Goal: Task Accomplishment & Management: Use online tool/utility

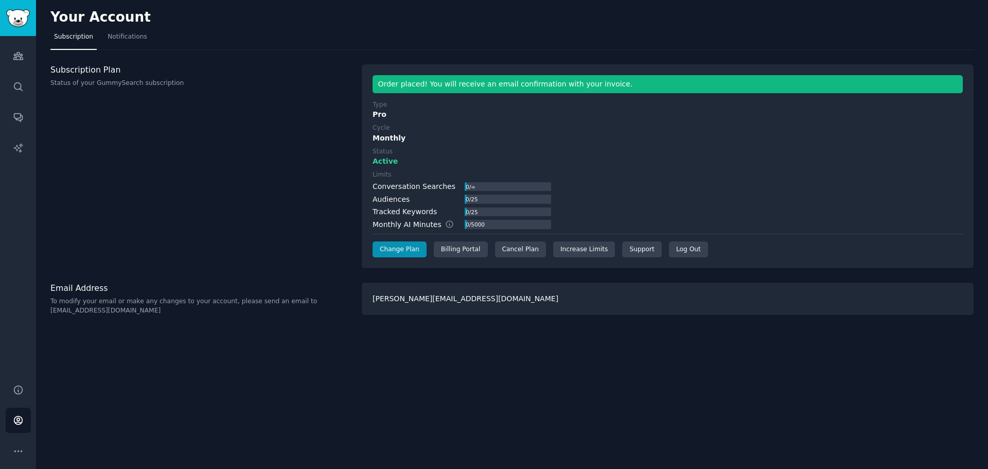
click at [475, 302] on div "[PERSON_NAME][EMAIL_ADDRESS][DOMAIN_NAME]" at bounding box center [668, 299] width 612 height 32
click at [433, 299] on div "[PERSON_NAME][EMAIL_ADDRESS][DOMAIN_NAME]" at bounding box center [668, 299] width 612 height 32
click at [404, 295] on div "[PERSON_NAME][EMAIL_ADDRESS][DOMAIN_NAME]" at bounding box center [668, 299] width 612 height 32
drag, startPoint x: 125, startPoint y: 310, endPoint x: 48, endPoint y: 312, distance: 76.7
click at [48, 312] on div "Your Account Subscription Notifications Subscription Plan Status of your GummyS…" at bounding box center [512, 234] width 952 height 469
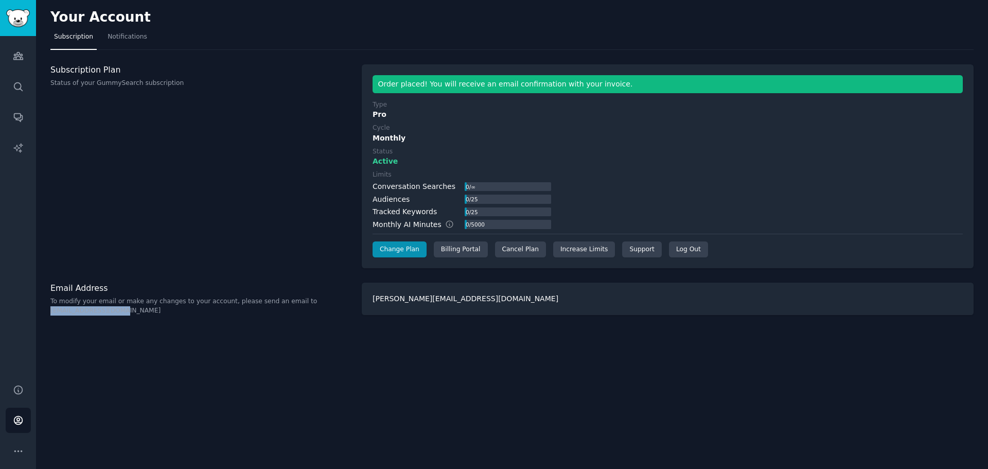
copy p "[EMAIL_ADDRESS][DOMAIN_NAME]"
click at [16, 58] on icon "Sidebar" at bounding box center [17, 56] width 9 height 7
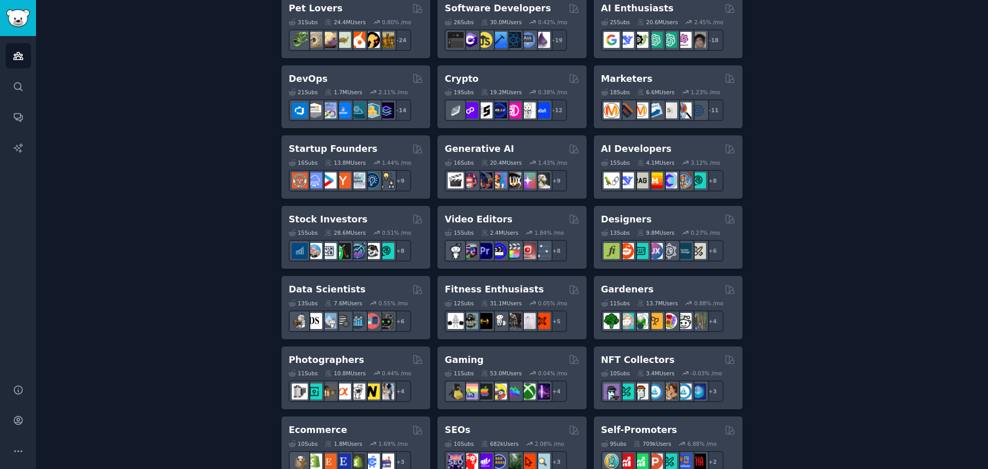
scroll to position [206, 0]
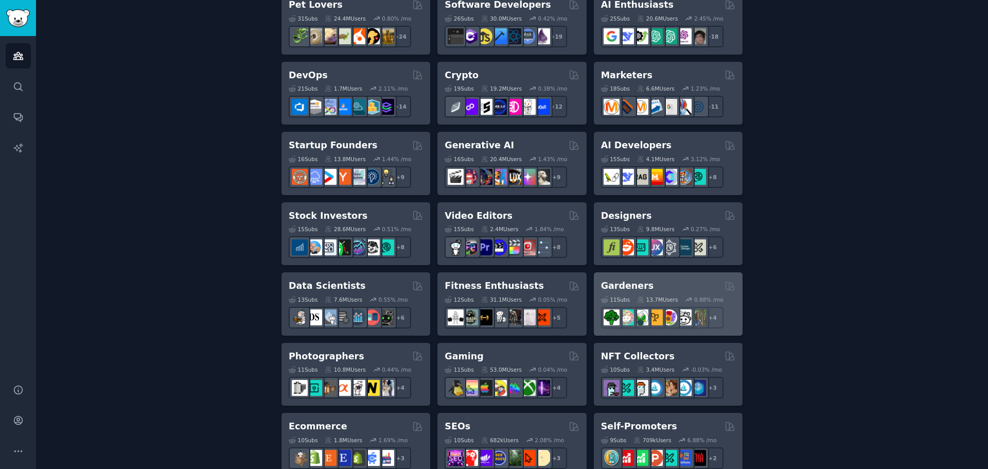
click at [659, 287] on div "Gardeners" at bounding box center [668, 285] width 134 height 13
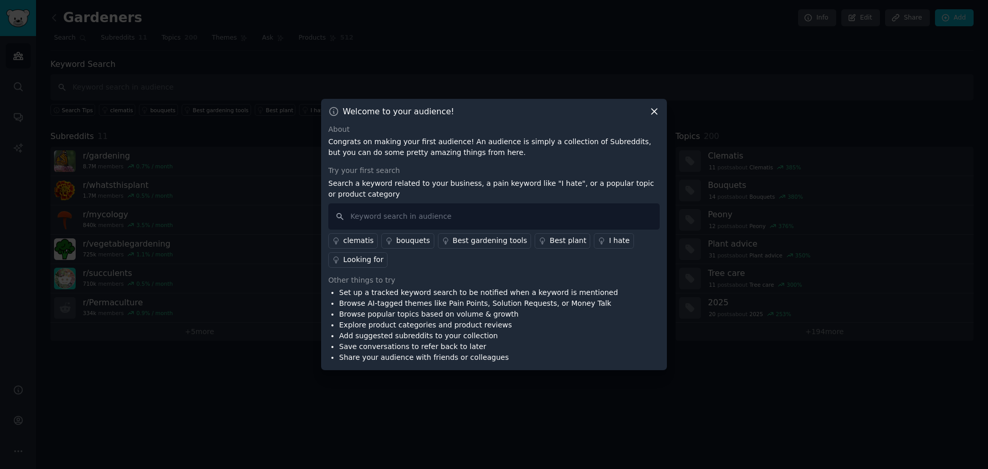
click at [653, 110] on icon at bounding box center [655, 112] width 6 height 6
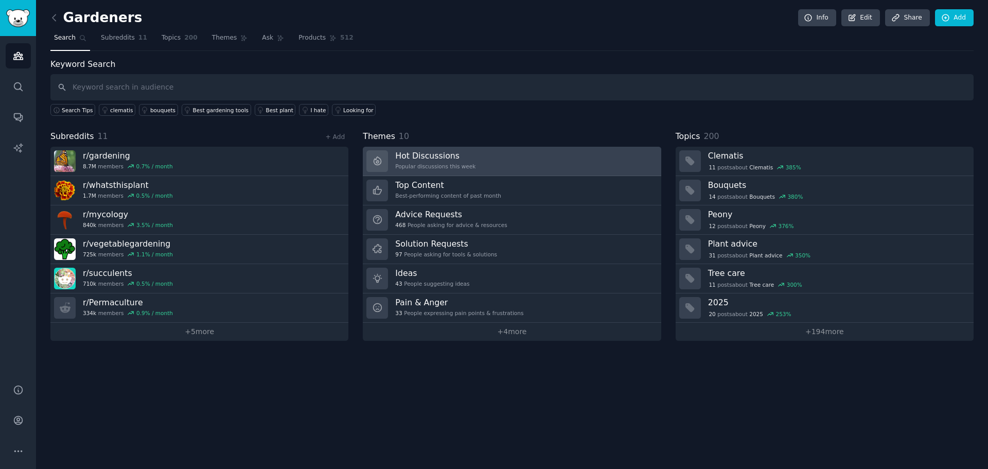
click at [463, 162] on div "Hot Discussions Popular discussions this week" at bounding box center [435, 161] width 80 height 22
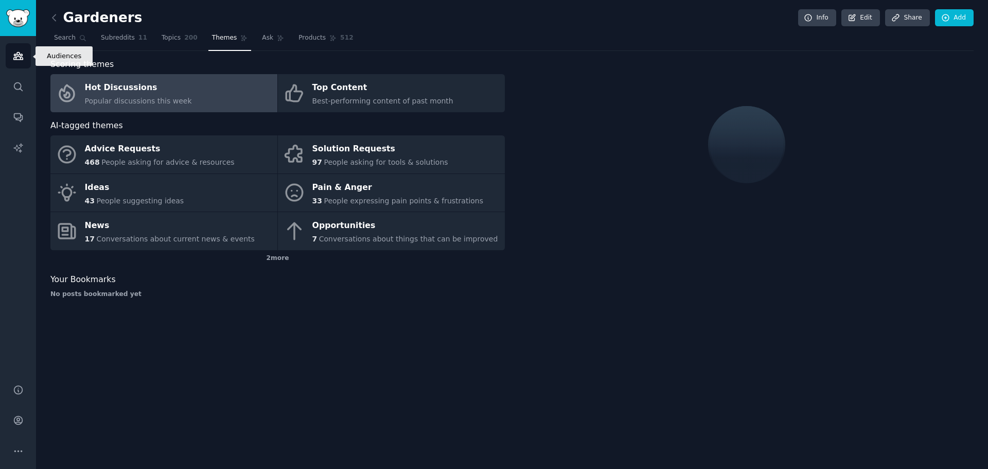
click at [22, 55] on icon "Sidebar" at bounding box center [17, 56] width 9 height 7
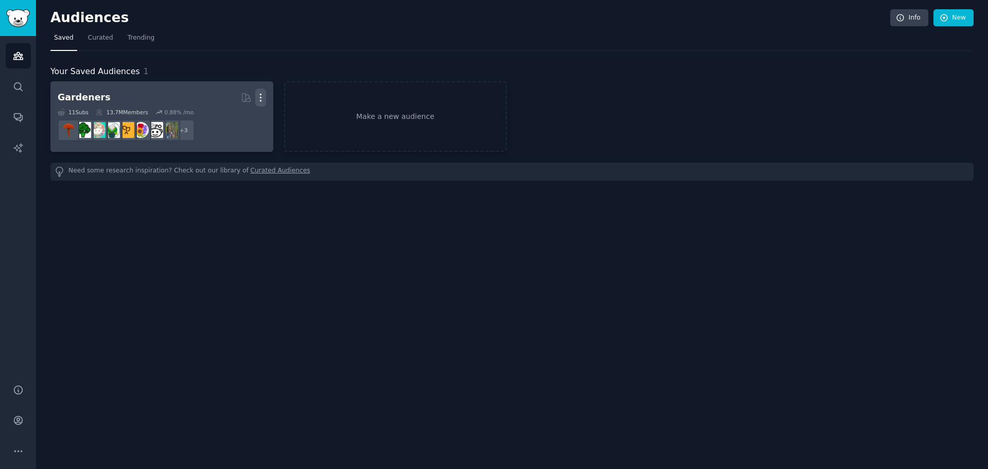
click at [261, 98] on icon "button" at bounding box center [260, 97] width 1 height 7
click at [237, 117] on p "Delete" at bounding box center [233, 119] width 24 height 11
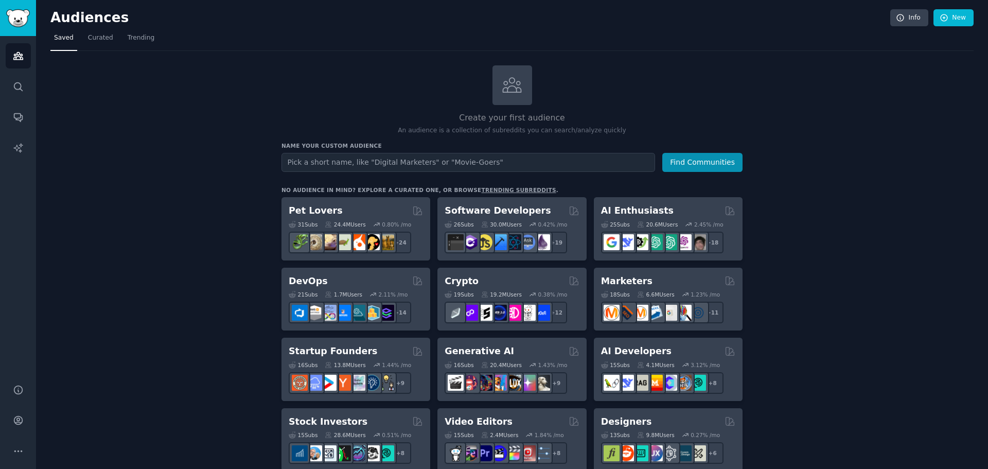
click at [438, 164] on input "text" at bounding box center [469, 162] width 374 height 19
click at [683, 154] on button "Find Communities" at bounding box center [702, 162] width 80 height 19
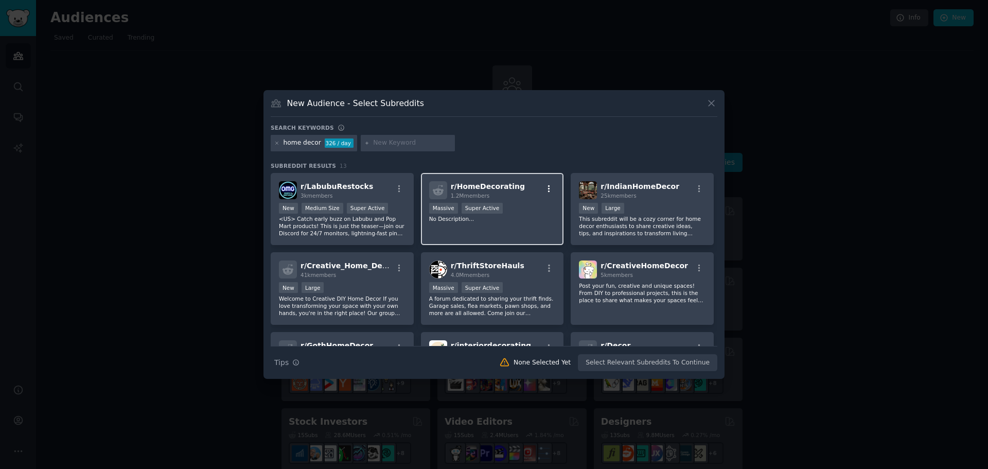
click at [548, 188] on icon "button" at bounding box center [549, 188] width 9 height 9
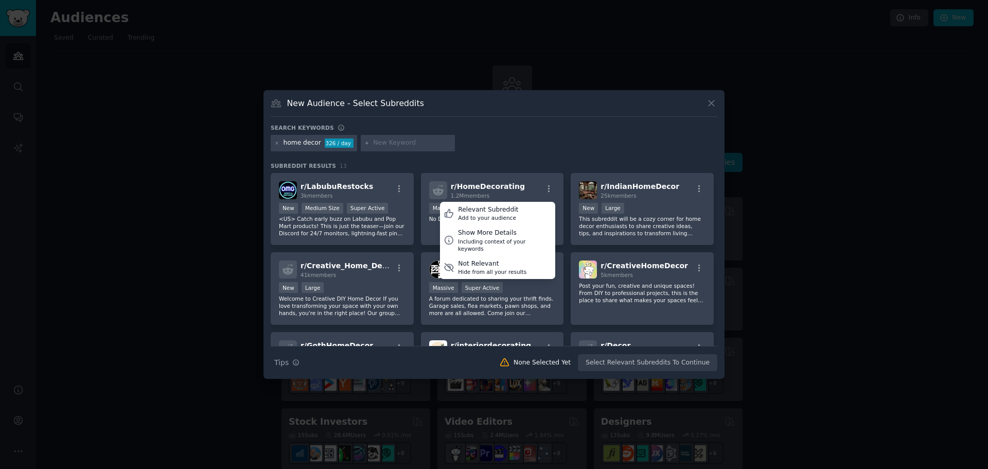
click at [811, 286] on div at bounding box center [494, 234] width 988 height 469
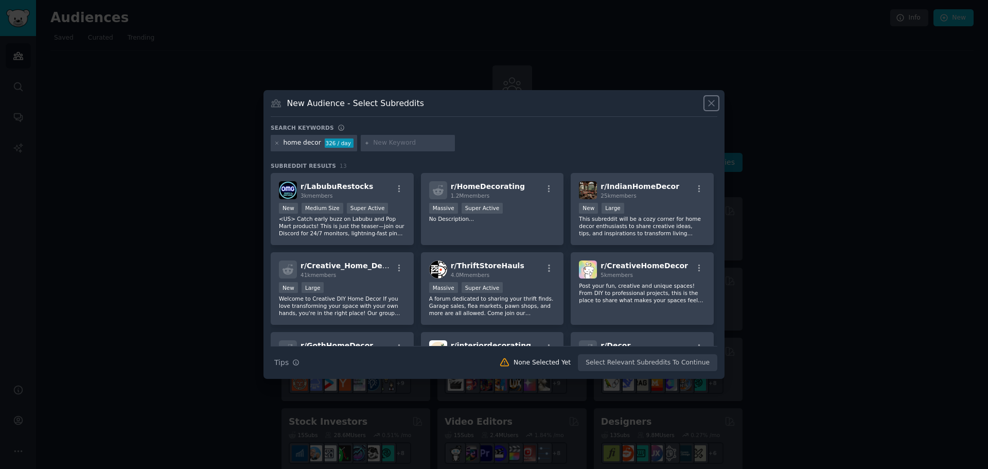
click at [714, 98] on icon at bounding box center [711, 103] width 11 height 11
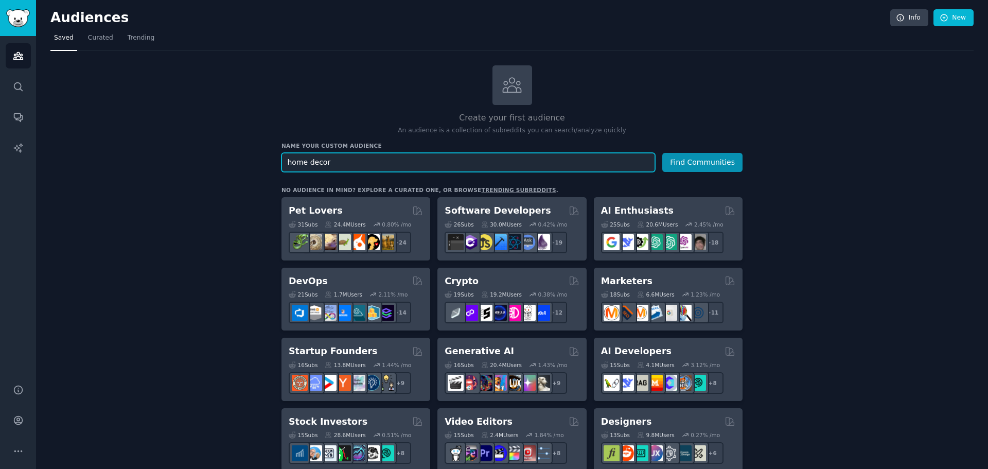
drag, startPoint x: 390, startPoint y: 159, endPoint x: 259, endPoint y: 170, distance: 131.2
type input "antibacterial wipes"
click at [662, 153] on button "Find Communities" at bounding box center [702, 162] width 80 height 19
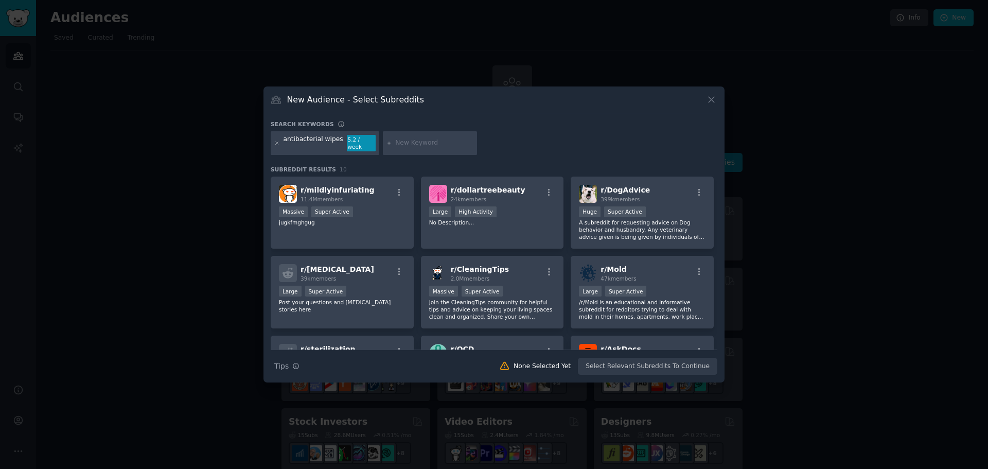
click at [278, 143] on icon at bounding box center [277, 144] width 6 height 6
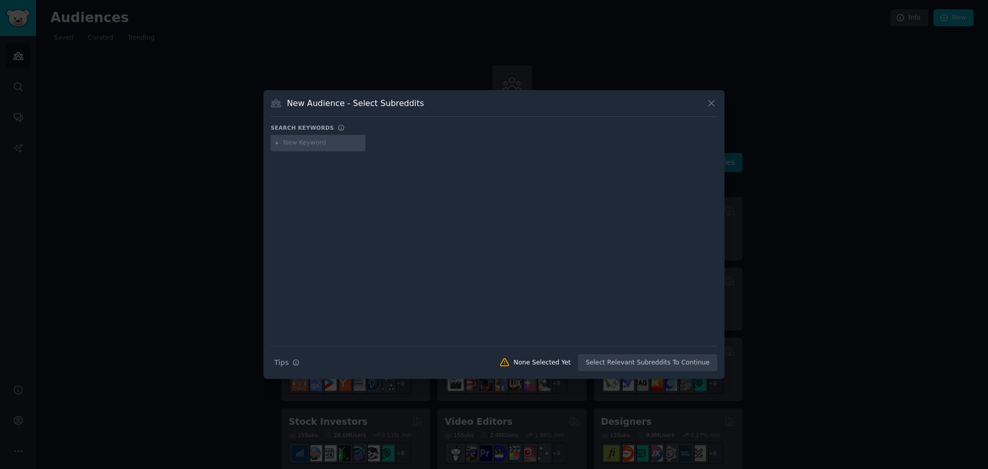
click at [311, 141] on input "text" at bounding box center [323, 142] width 78 height 9
type input "cleaning supplies"
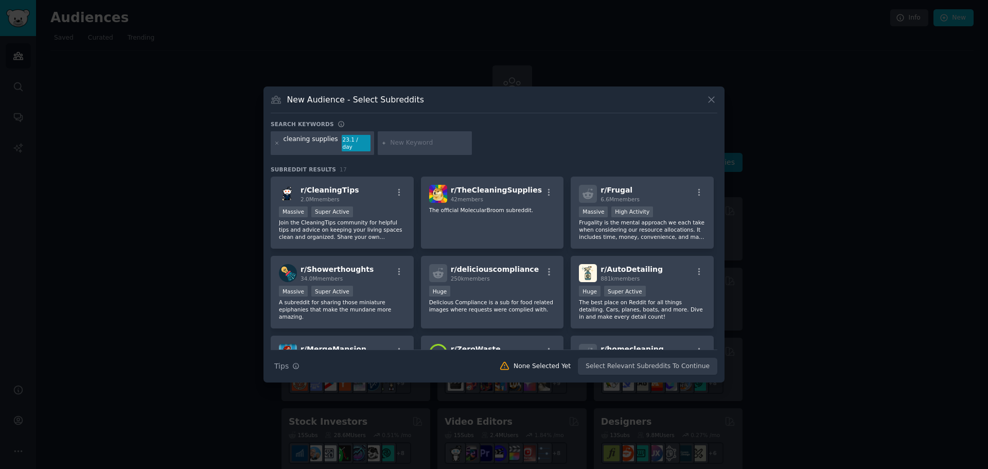
click at [403, 143] on input "text" at bounding box center [429, 142] width 78 height 9
click at [395, 140] on input "text" at bounding box center [429, 142] width 78 height 9
click at [313, 142] on div "cleaning supplies" at bounding box center [311, 143] width 55 height 16
click at [276, 143] on icon at bounding box center [277, 143] width 3 height 3
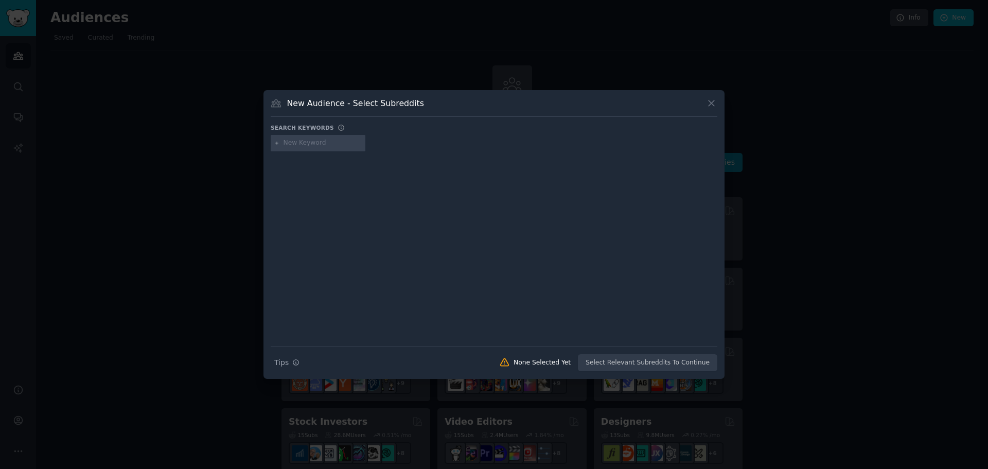
click at [299, 145] on input "text" at bounding box center [323, 142] width 78 height 9
type input "commercial cleaning supplies"
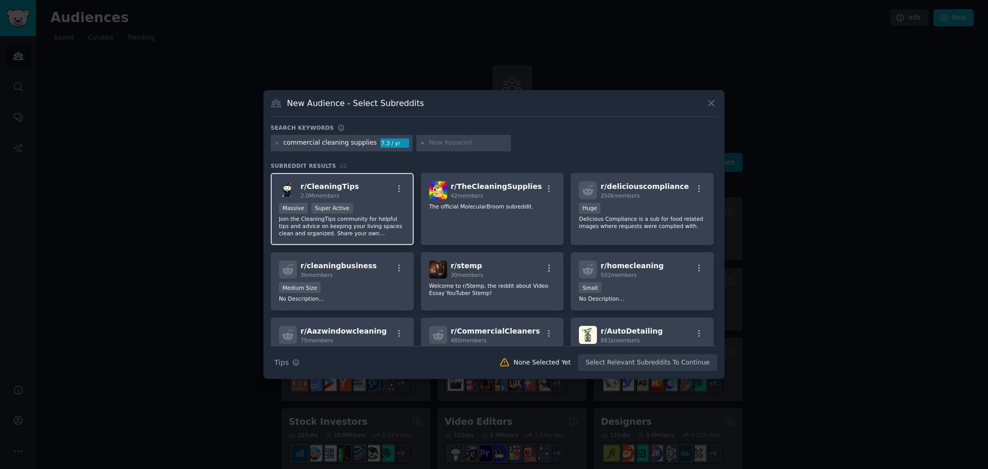
click at [362, 224] on p "Join the CleaningTips community for helpful tips and advice on keeping your liv…" at bounding box center [342, 226] width 127 height 22
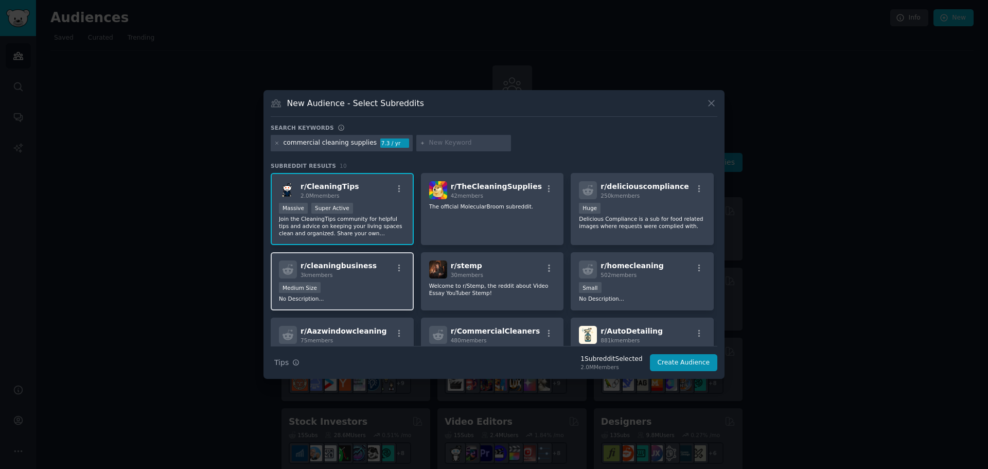
scroll to position [51, 0]
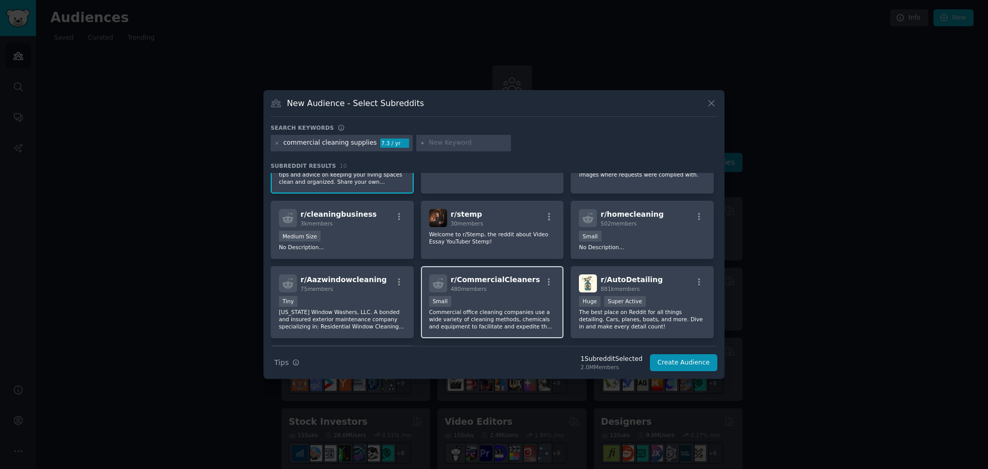
click at [511, 316] on p "Commercial office cleaning companies use a wide variety of cleaning methods, ch…" at bounding box center [492, 319] width 127 height 22
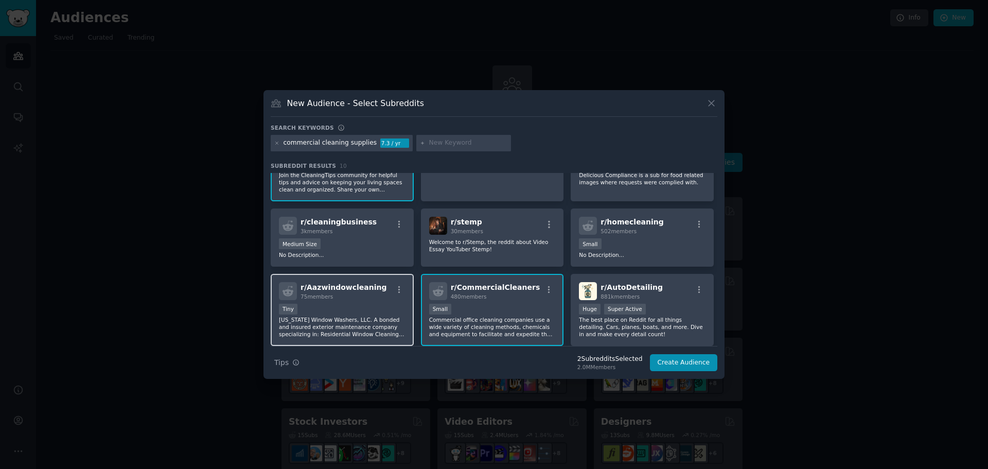
scroll to position [0, 0]
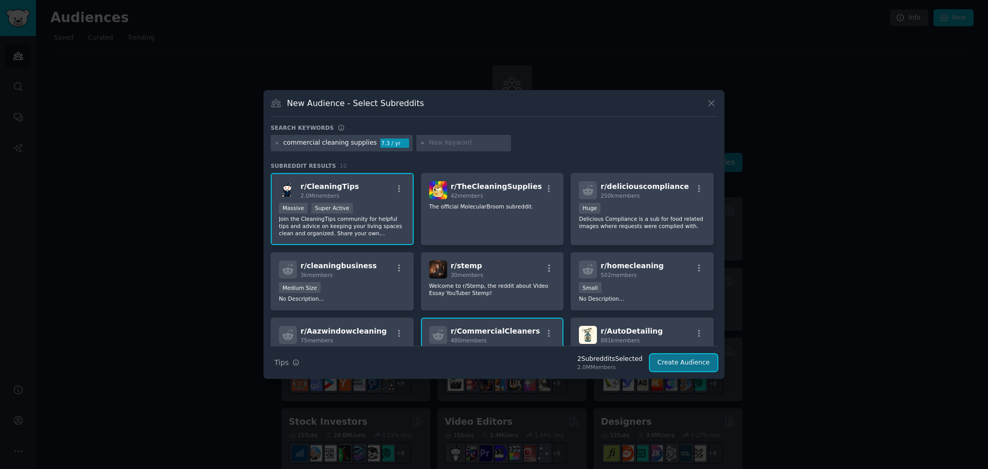
click at [692, 363] on button "Create Audience" at bounding box center [684, 363] width 68 height 18
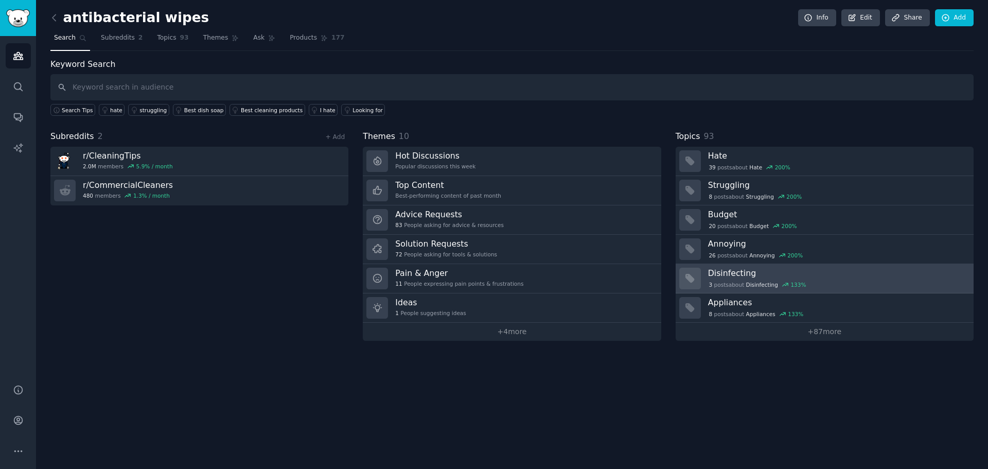
click at [762, 272] on h3 "Disinfecting" at bounding box center [837, 273] width 258 height 11
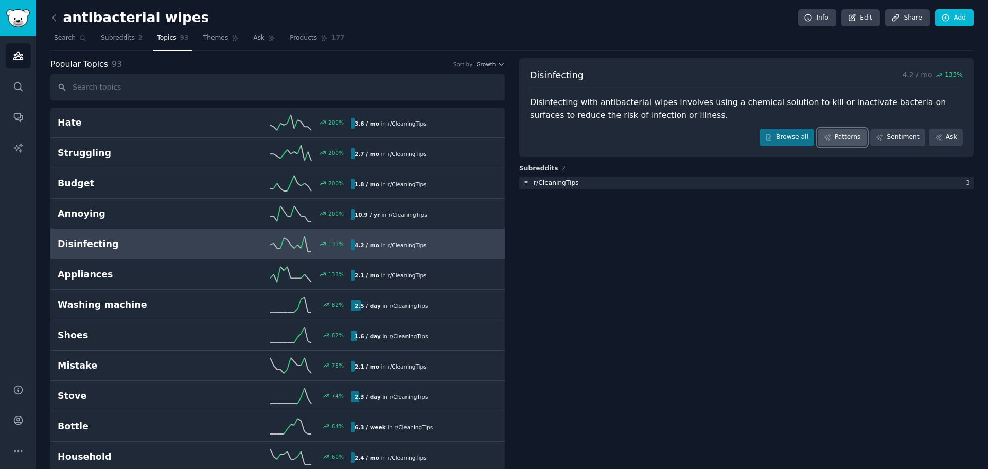
click at [836, 140] on link "Patterns" at bounding box center [842, 138] width 48 height 18
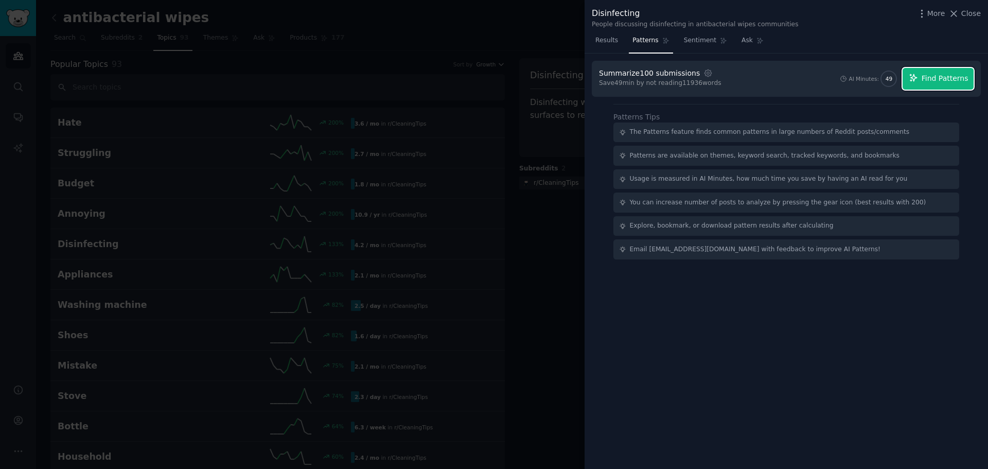
click at [962, 81] on span "Find Patterns" at bounding box center [945, 78] width 47 height 11
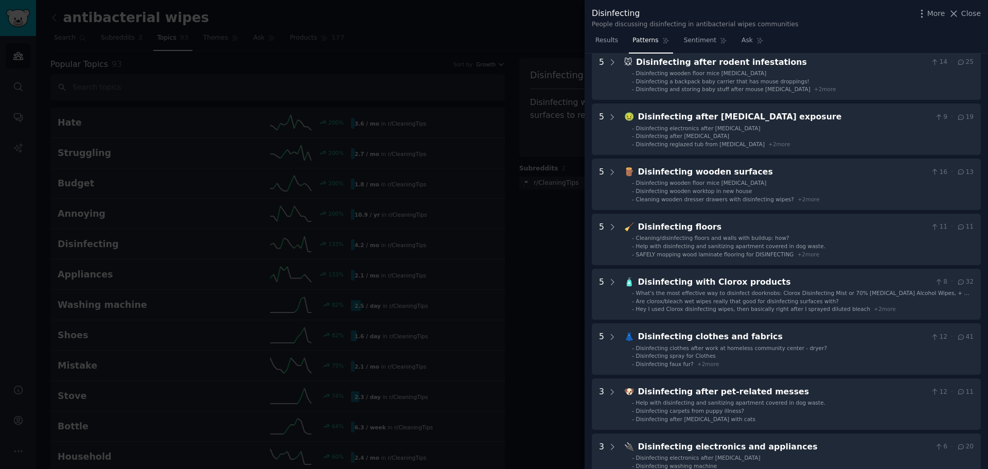
scroll to position [103, 0]
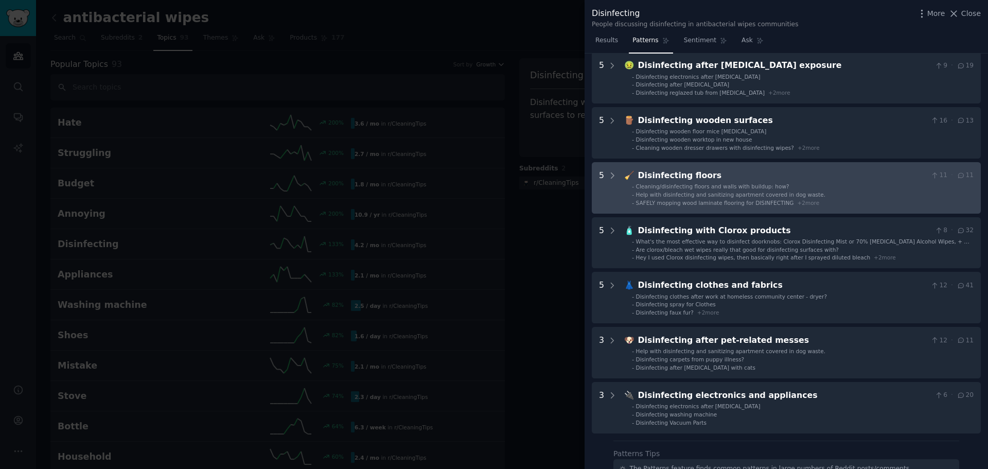
click at [778, 195] on span "Help with disinfecting and sanitizing apartment covered in dog waste." at bounding box center [730, 194] width 189 height 6
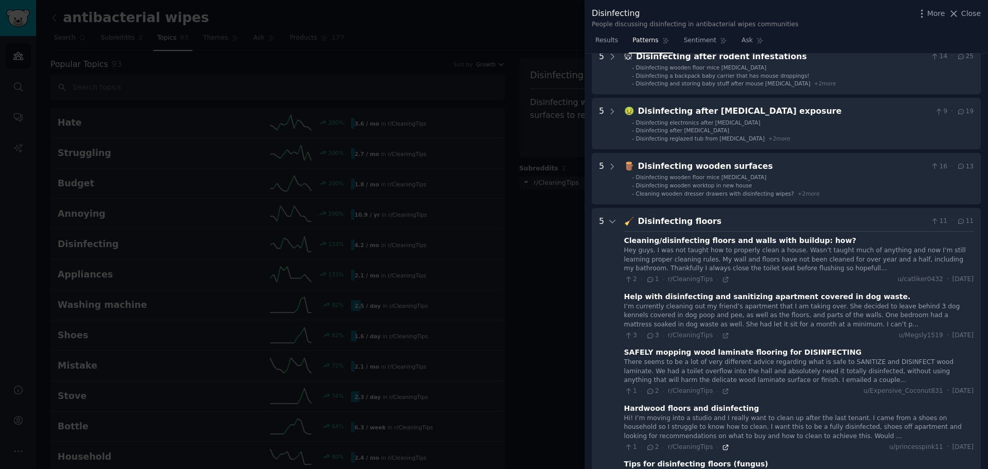
scroll to position [0, 0]
